Goal: Information Seeking & Learning: Check status

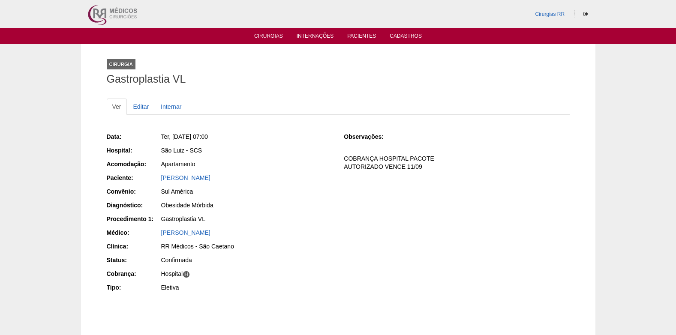
click at [266, 38] on link "Cirurgias" at bounding box center [268, 36] width 29 height 7
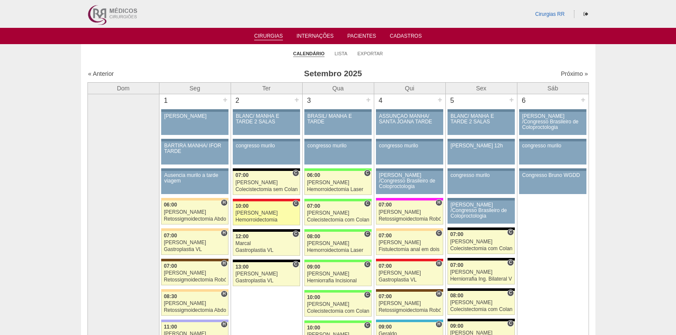
click at [249, 216] on link "87996 Cirurgias RR C 10:00 Roberto Cury Hemorroidectomia Hospital Assunção RR M…" at bounding box center [266, 213] width 67 height 24
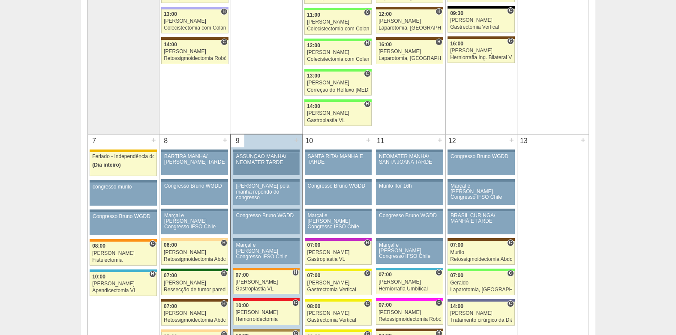
scroll to position [472, 0]
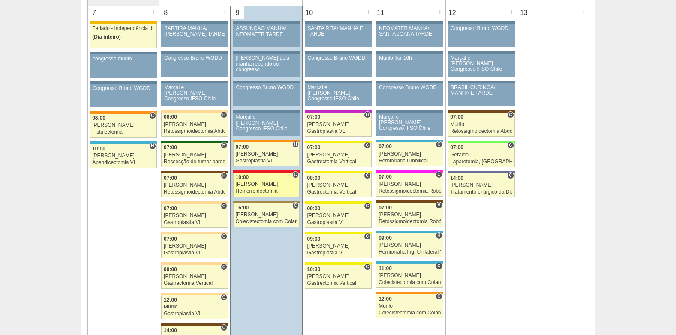
click at [250, 177] on div "10:00" at bounding box center [267, 178] width 62 height 6
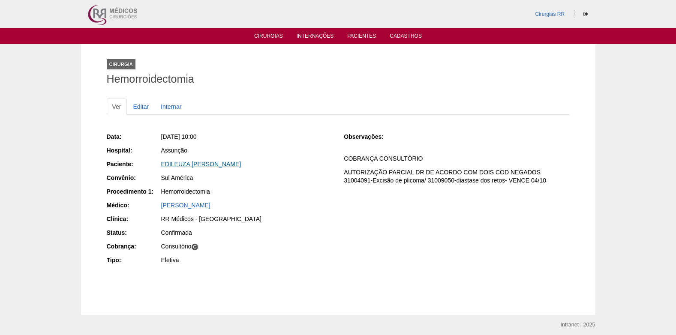
click at [204, 165] on link "EDILEUZA BEZERRA DA SILVA" at bounding box center [201, 164] width 80 height 7
click at [269, 39] on link "Cirurgias" at bounding box center [268, 36] width 29 height 7
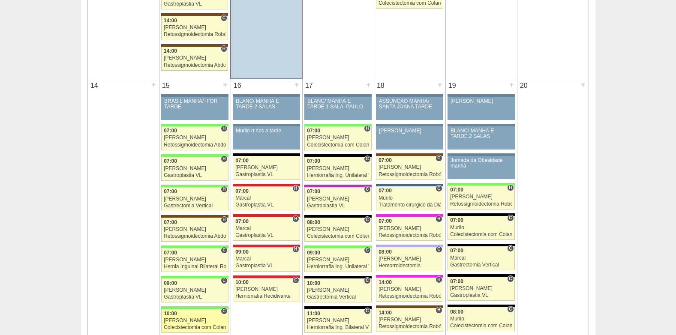
scroll to position [857, 0]
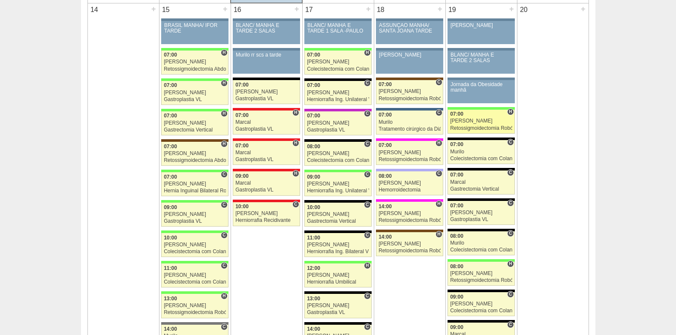
click at [482, 116] on div "07:00" at bounding box center [481, 114] width 62 height 6
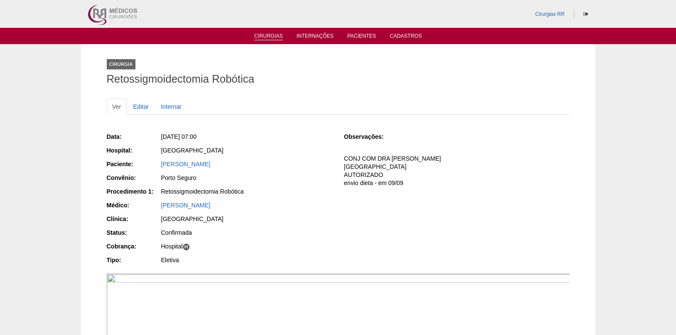
click at [267, 33] on li "Cirurgias" at bounding box center [268, 35] width 41 height 7
click at [267, 35] on link "Cirurgias" at bounding box center [268, 36] width 29 height 7
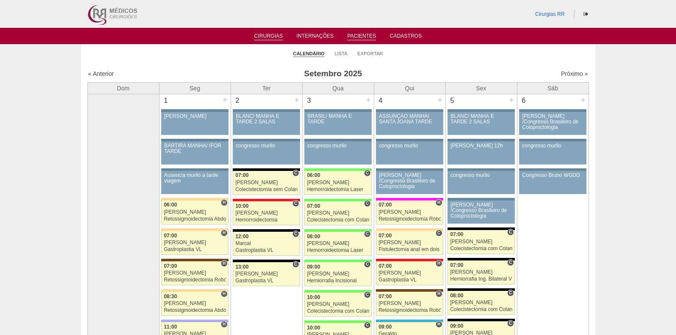
click at [364, 37] on link "Pacientes" at bounding box center [361, 36] width 29 height 7
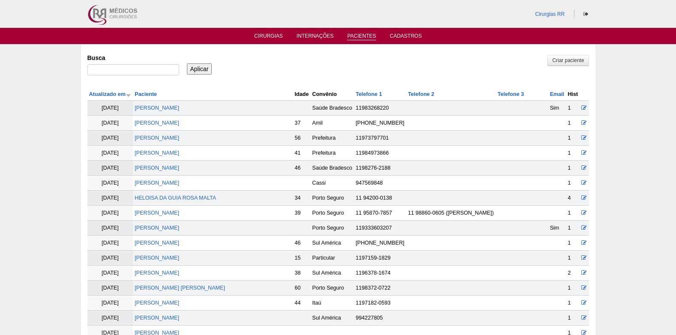
click at [269, 32] on ul "Cirurgias Internações Pacientes Cadastros" at bounding box center [338, 36] width 676 height 16
click at [269, 32] on li "Cirurgias" at bounding box center [268, 35] width 41 height 7
drag, startPoint x: 269, startPoint y: 32, endPoint x: 263, endPoint y: 36, distance: 6.8
click at [263, 36] on link "Cirurgias" at bounding box center [268, 36] width 29 height 7
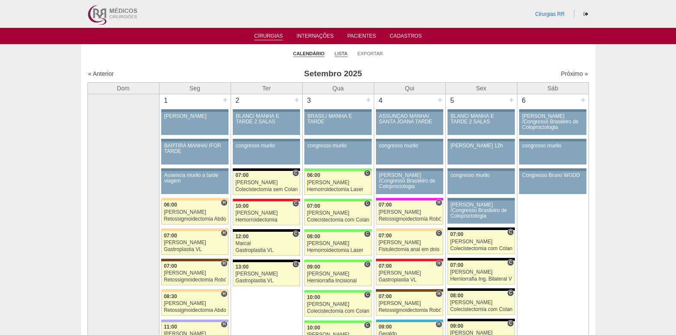
click at [340, 52] on link "Lista" at bounding box center [341, 54] width 13 height 6
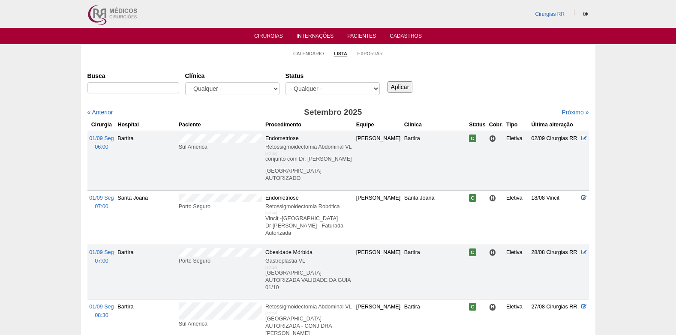
select select "resr"
click at [285, 82] on select "- Qualquer - Reservada Confirmada Suspensa Cancelada" at bounding box center [332, 88] width 94 height 13
click at [402, 87] on input "Aplicar" at bounding box center [400, 86] width 25 height 11
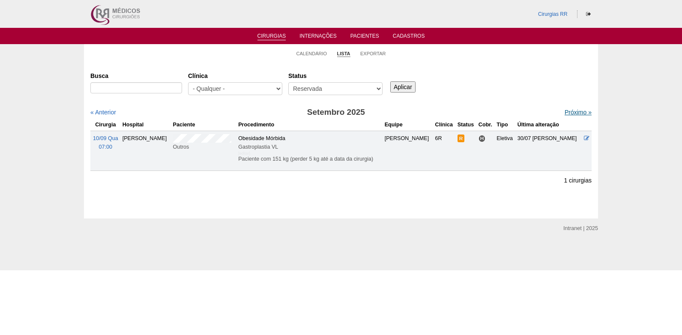
click at [571, 112] on link "Próximo »" at bounding box center [578, 112] width 27 height 7
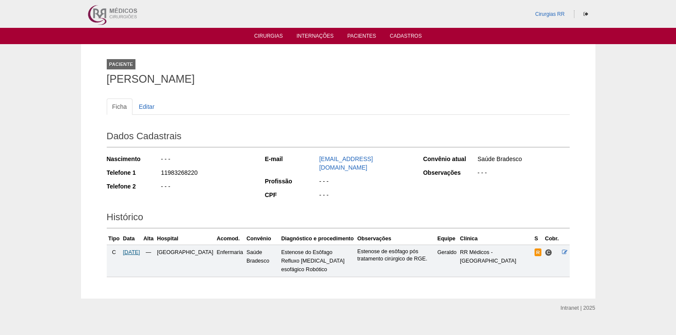
click at [134, 255] on span "[DATE]" at bounding box center [131, 252] width 17 height 6
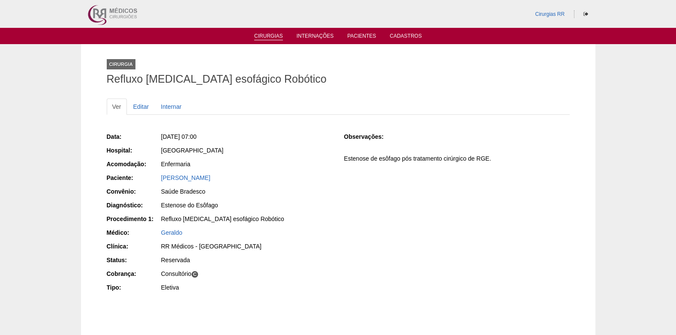
click at [264, 36] on link "Cirurgias" at bounding box center [268, 36] width 29 height 7
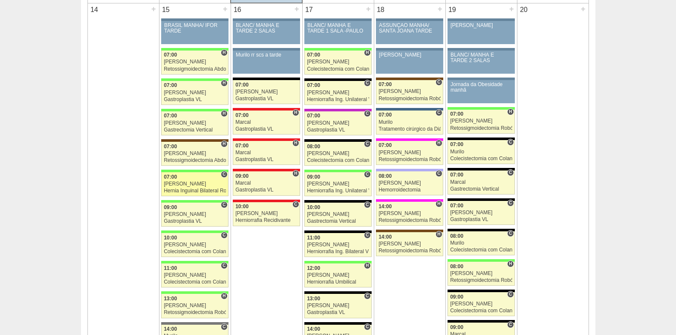
scroll to position [729, 0]
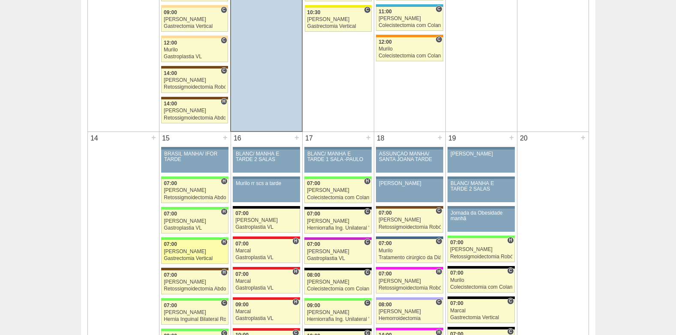
click at [185, 244] on div "07:00" at bounding box center [195, 245] width 62 height 6
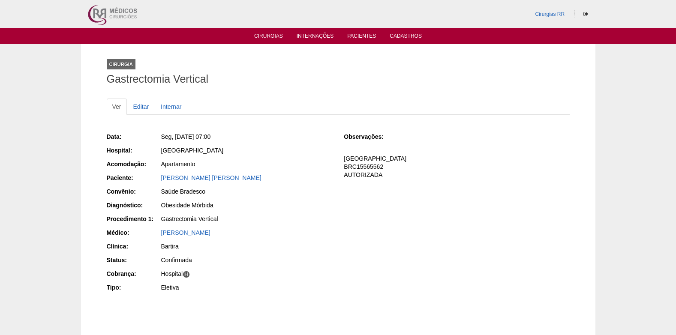
click at [273, 36] on link "Cirurgias" at bounding box center [268, 36] width 29 height 7
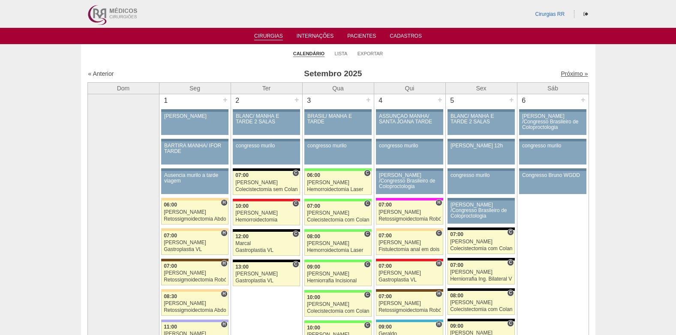
click at [575, 73] on link "Próximo »" at bounding box center [574, 73] width 27 height 7
click at [564, 74] on link "Próximo »" at bounding box center [574, 73] width 27 height 7
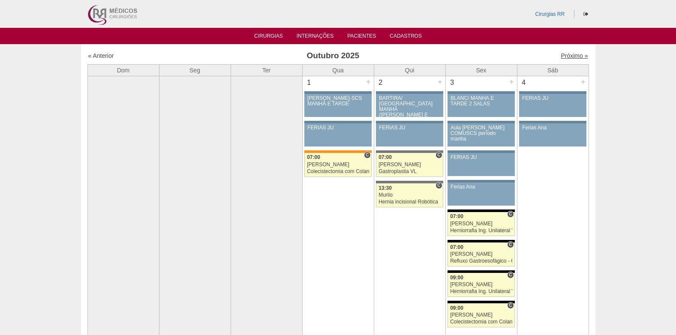
click at [576, 55] on link "Próximo »" at bounding box center [574, 55] width 27 height 7
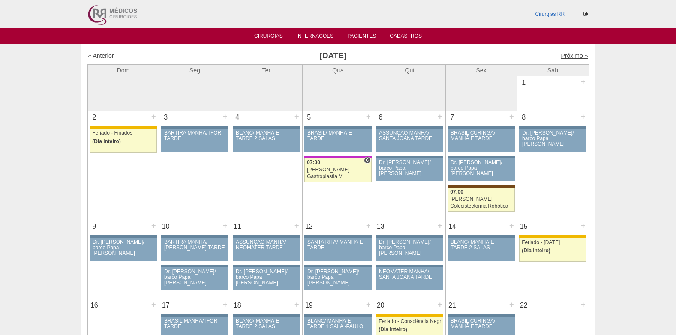
click at [563, 52] on link "Próximo »" at bounding box center [574, 55] width 27 height 7
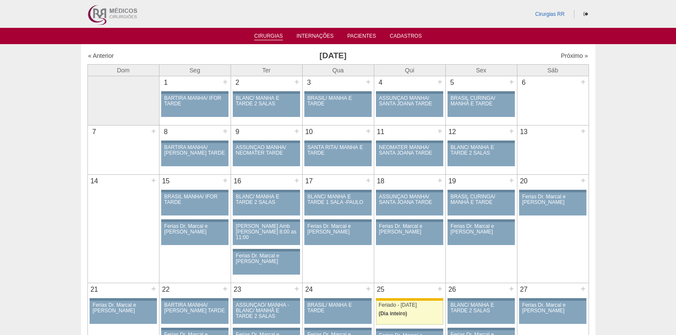
click at [282, 36] on link "Cirurgias" at bounding box center [268, 36] width 29 height 7
